Goal: Book appointment/travel/reservation

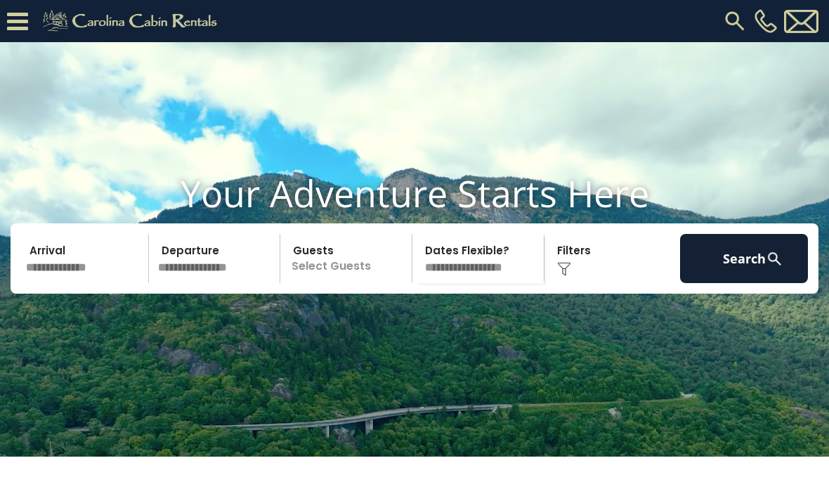
click at [733, 19] on img at bounding box center [734, 20] width 25 height 25
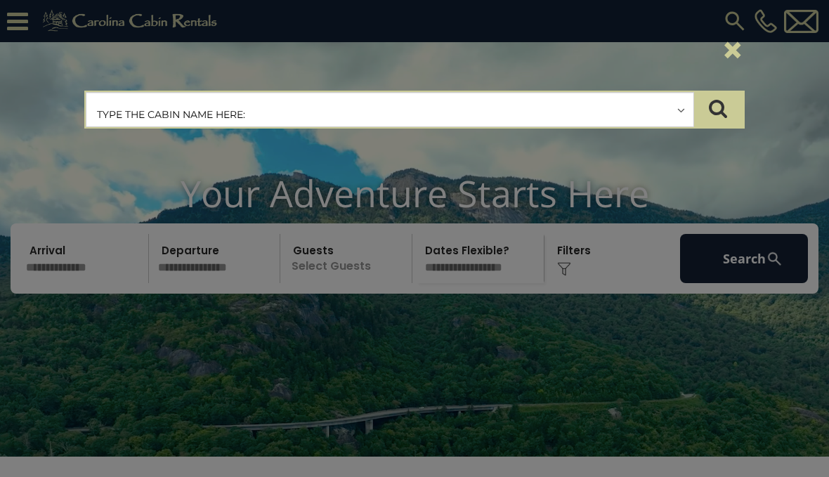
click at [258, 117] on input "text" at bounding box center [389, 110] width 607 height 35
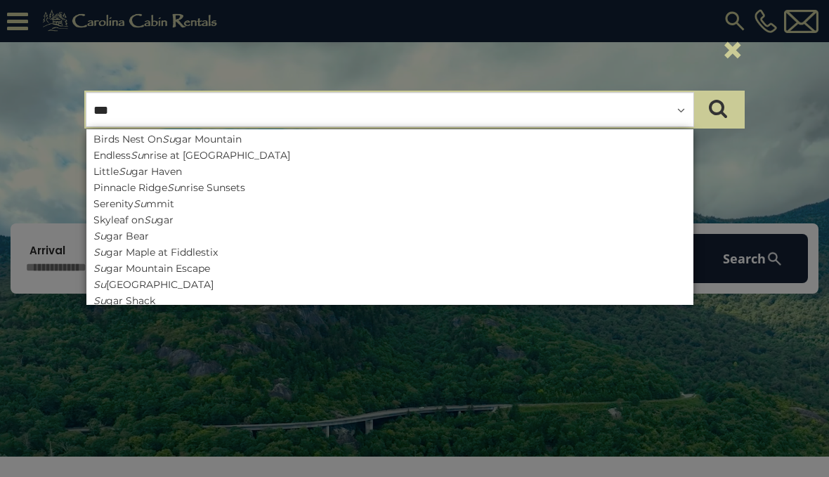
type input "****"
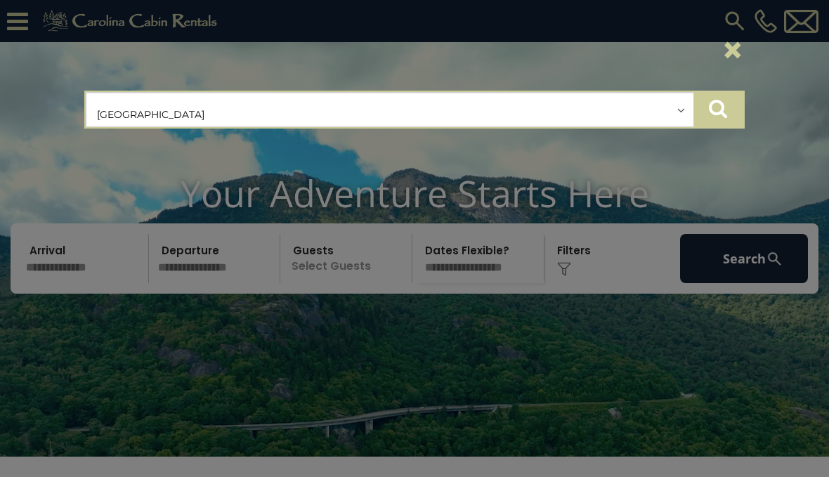
click at [735, 104] on button "submit" at bounding box center [717, 109] width 49 height 35
click at [714, 108] on icon "submit" at bounding box center [718, 108] width 18 height 20
click at [724, 107] on icon "submit" at bounding box center [718, 108] width 18 height 20
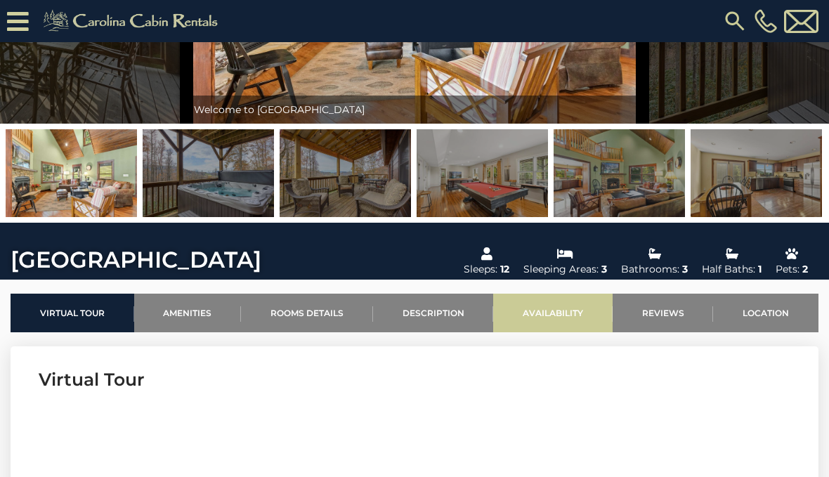
click at [556, 322] on link "Availability" at bounding box center [552, 313] width 119 height 39
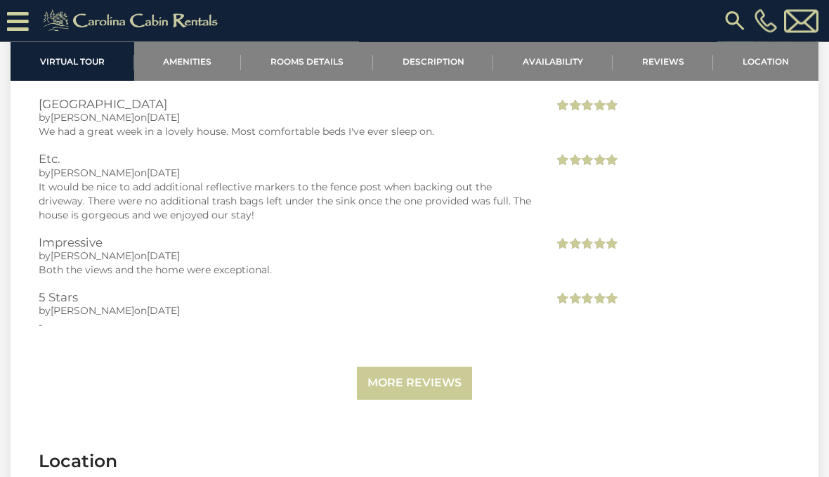
scroll to position [3197, 0]
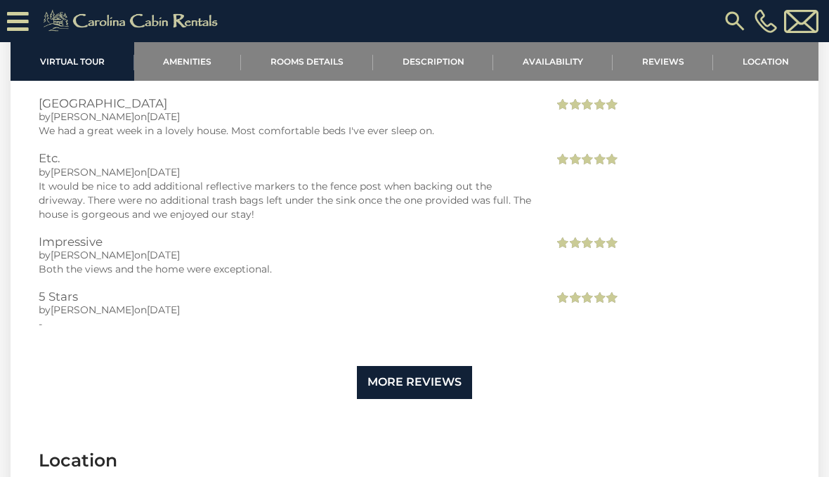
click at [417, 366] on link "More Reviews" at bounding box center [414, 382] width 115 height 33
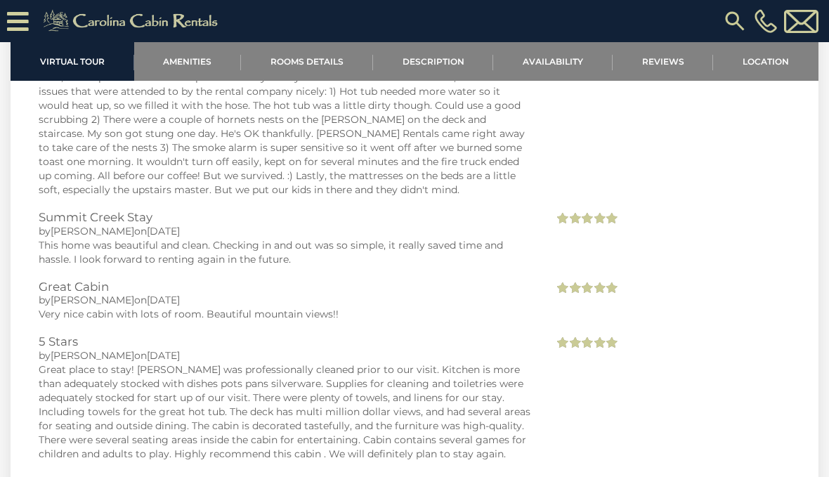
scroll to position [4152, 0]
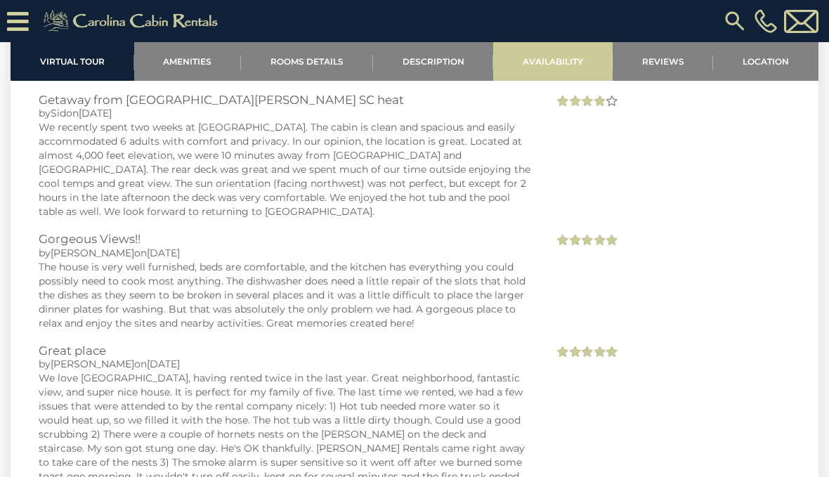
click at [576, 52] on link "Availability" at bounding box center [552, 61] width 119 height 39
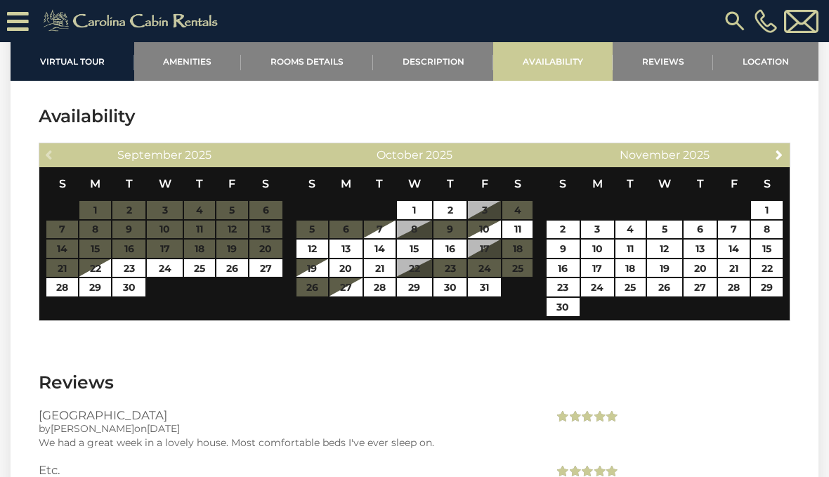
scroll to position [2843, 0]
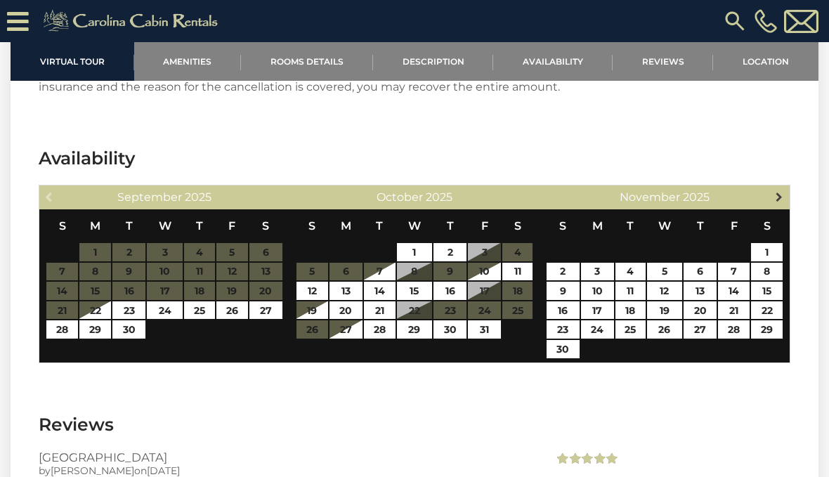
click at [773, 191] on span "Next" at bounding box center [778, 196] width 11 height 11
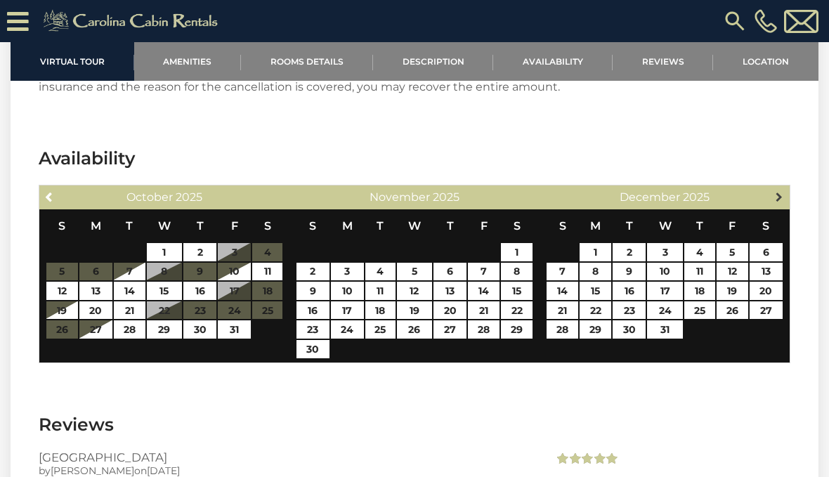
click at [772, 188] on link "Next" at bounding box center [780, 197] width 18 height 18
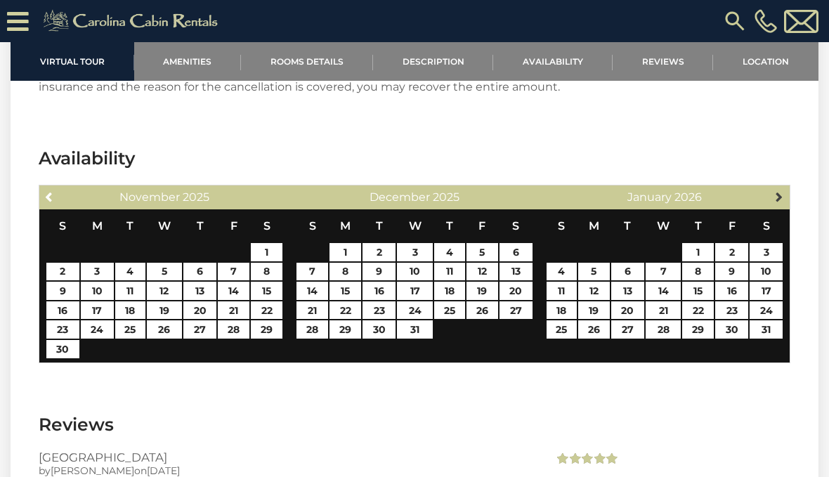
click at [771, 188] on link "Next" at bounding box center [780, 197] width 18 height 18
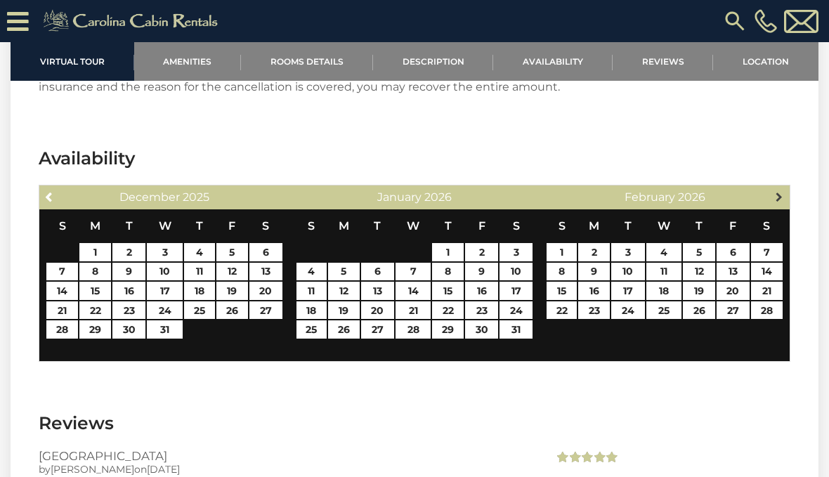
click at [771, 188] on link "Next" at bounding box center [780, 197] width 18 height 18
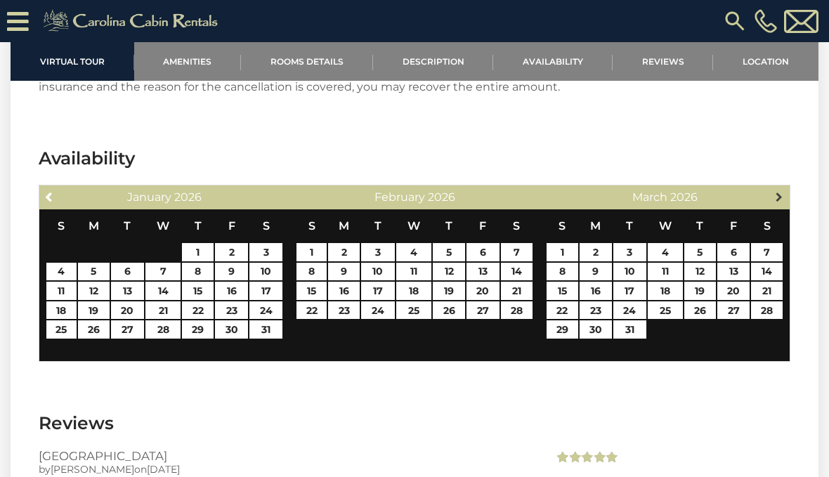
click at [771, 188] on link "Next" at bounding box center [780, 197] width 18 height 18
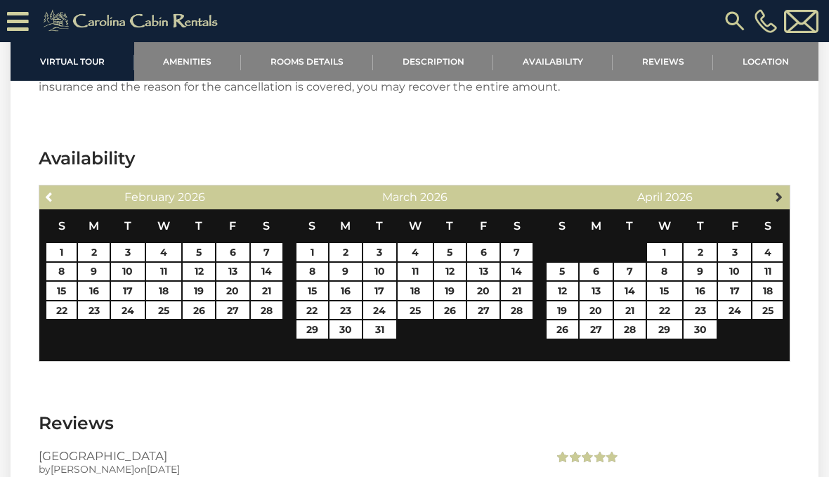
click at [771, 188] on link "Next" at bounding box center [780, 197] width 18 height 18
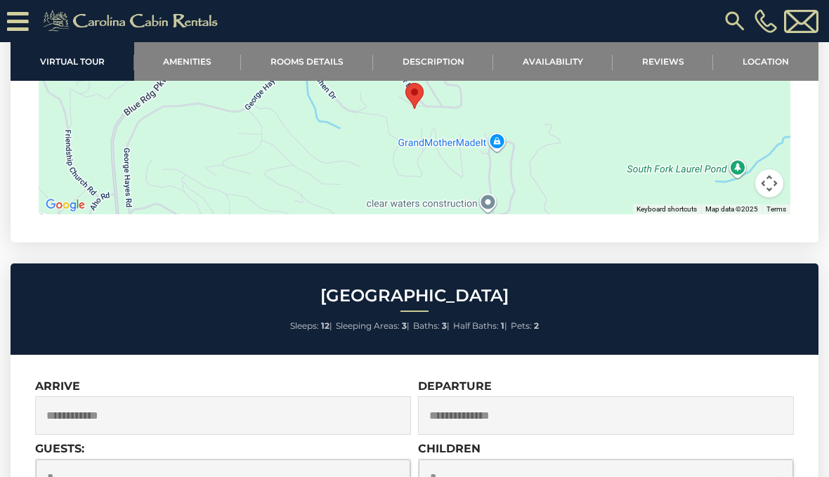
scroll to position [7288, 0]
